Goal: Book appointment/travel/reservation

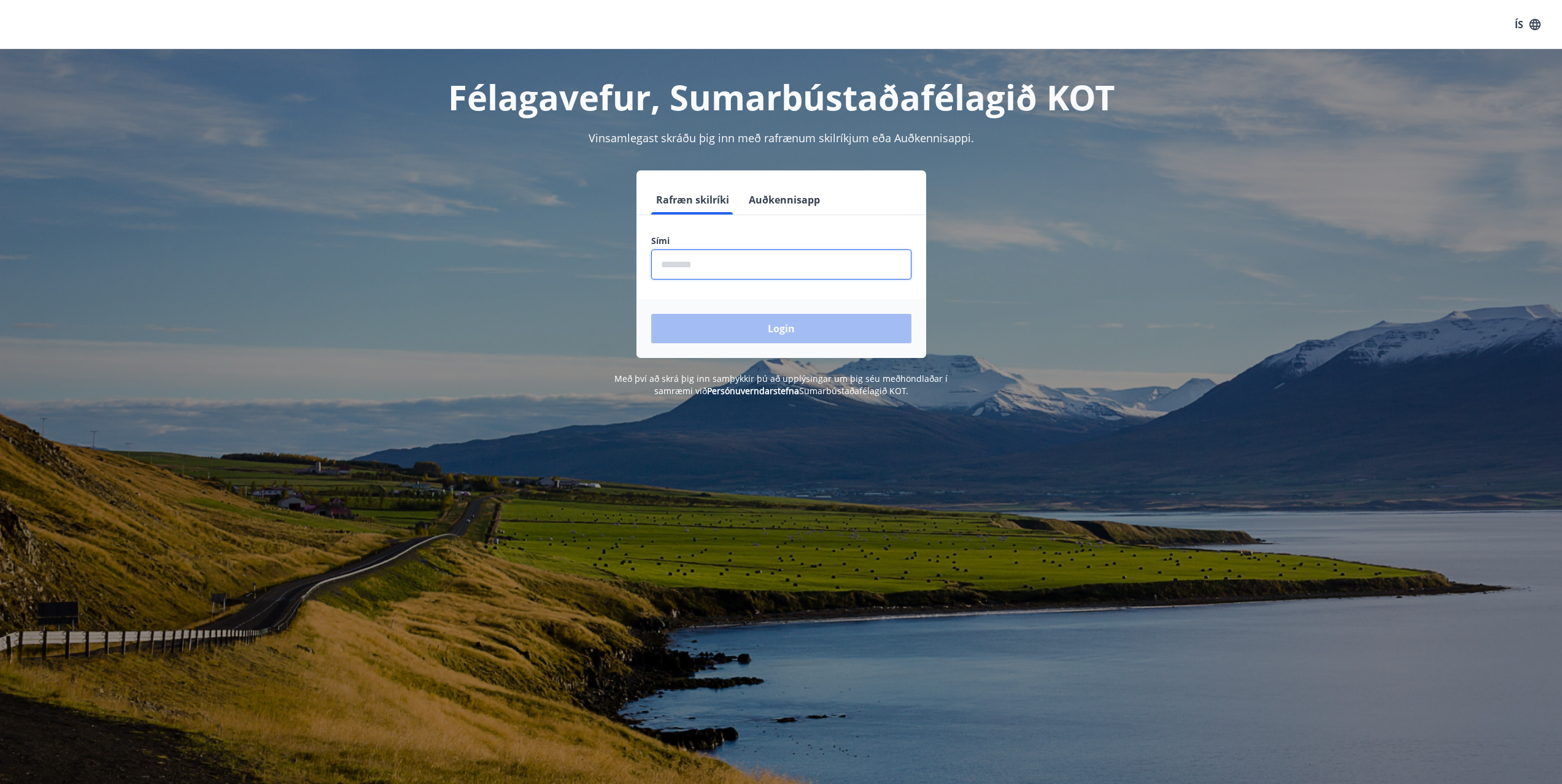
click at [726, 263] on input "phone" at bounding box center [781, 264] width 260 height 30
type input "********"
click at [651, 314] on button "Login" at bounding box center [781, 329] width 260 height 30
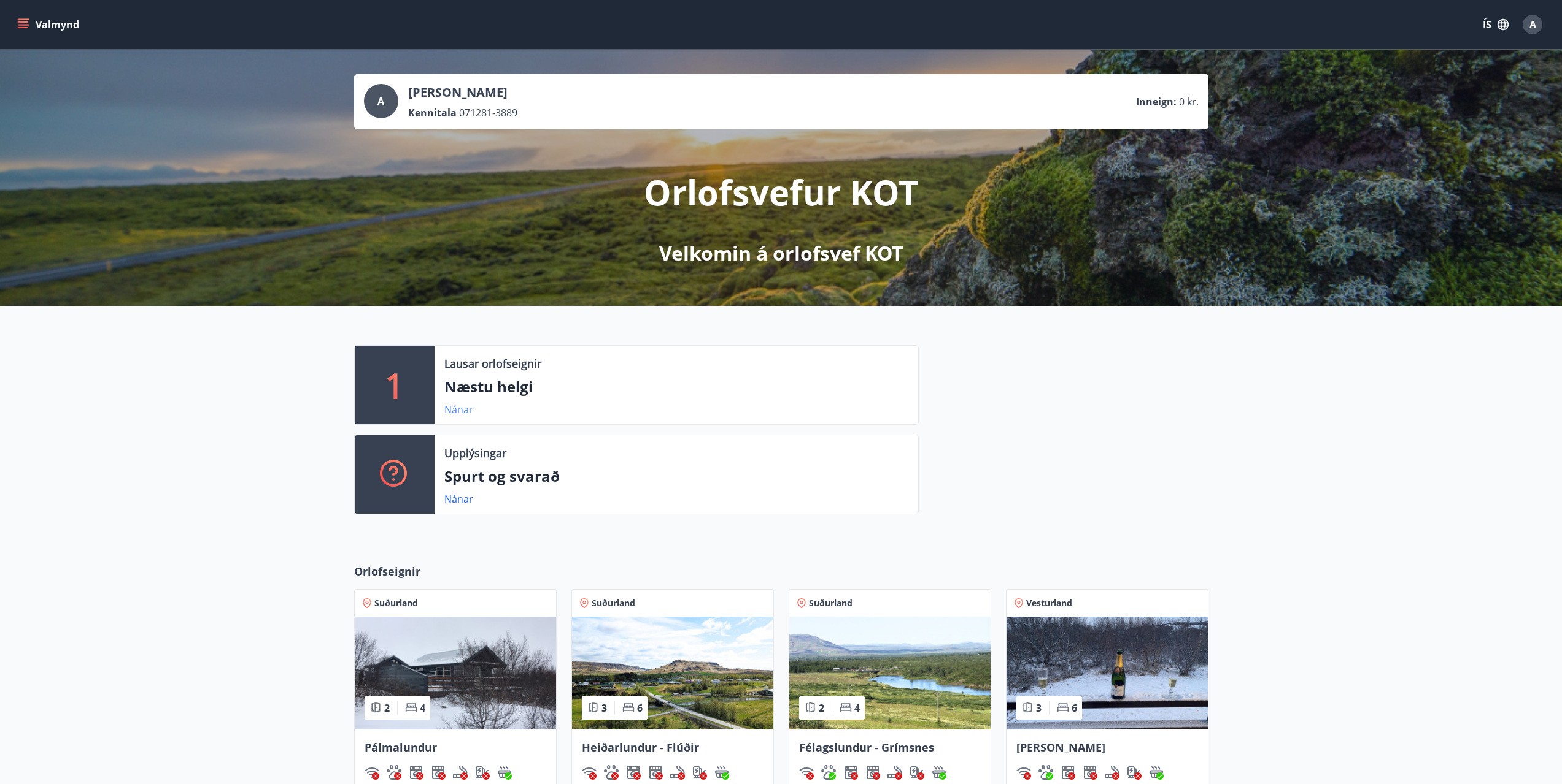
click at [468, 411] on link "Nánar" at bounding box center [458, 410] width 29 height 14
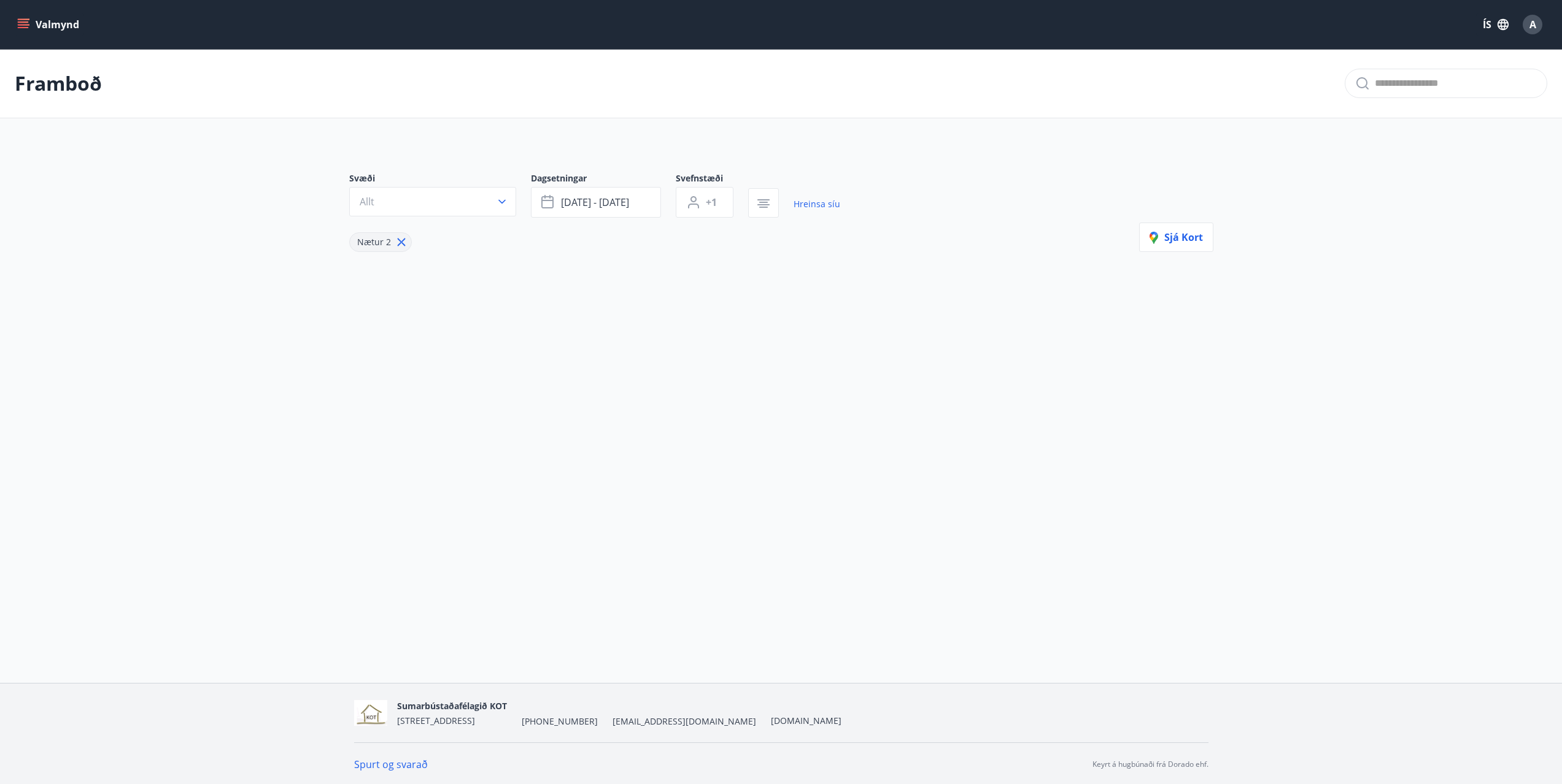
click at [27, 26] on icon "menu" at bounding box center [23, 24] width 12 height 12
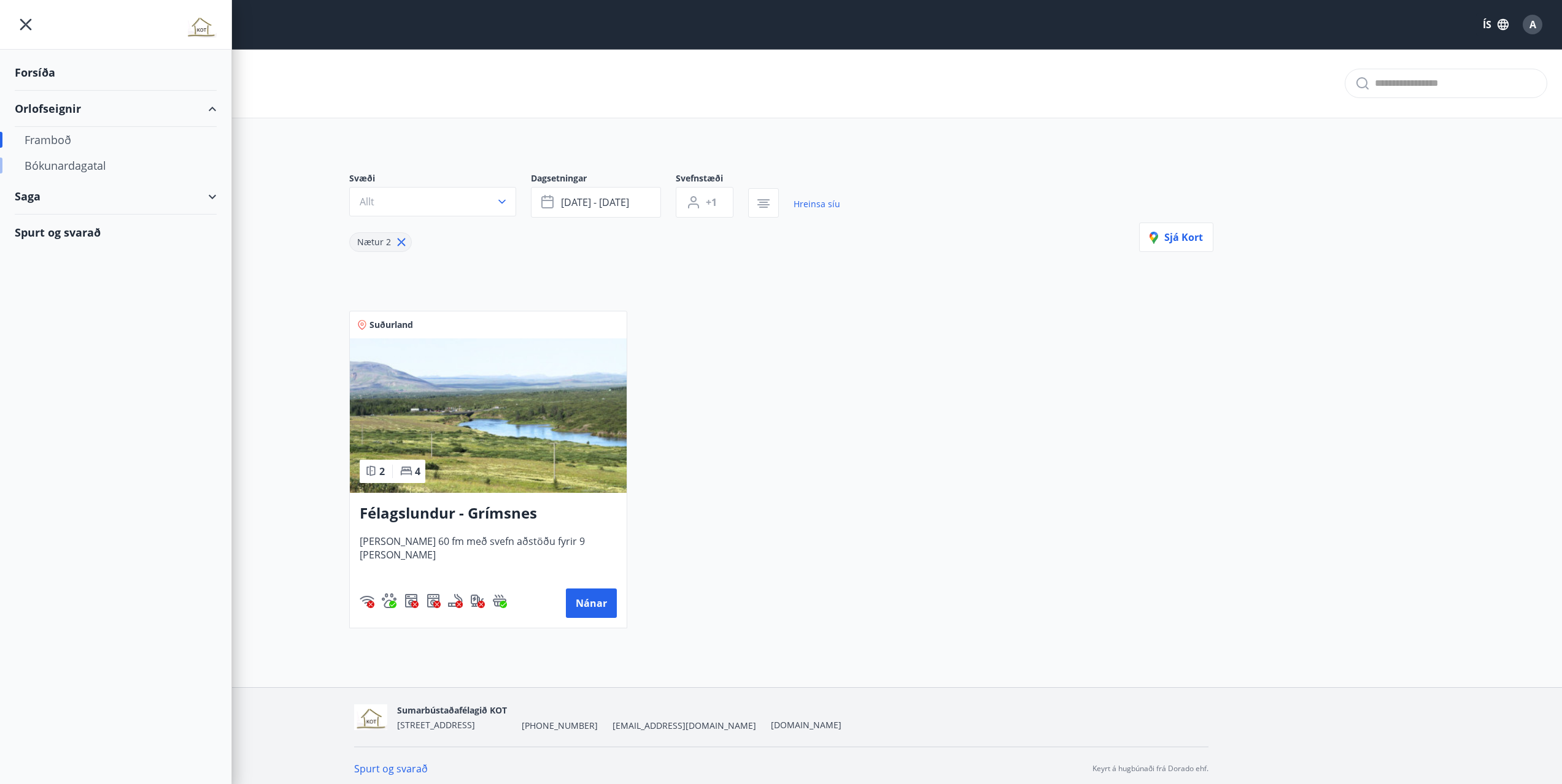
click at [64, 166] on div "Bókunardagatal" at bounding box center [116, 166] width 183 height 26
